Goal: Find specific page/section: Find specific page/section

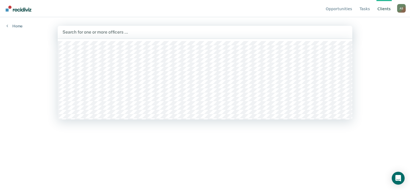
click at [103, 31] on div at bounding box center [205, 32] width 285 height 6
type input "kimi"
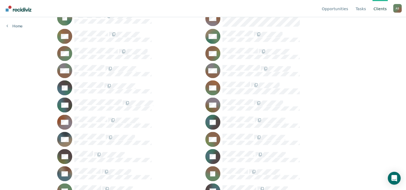
scroll to position [539, 0]
